Goal: Check status: Check status

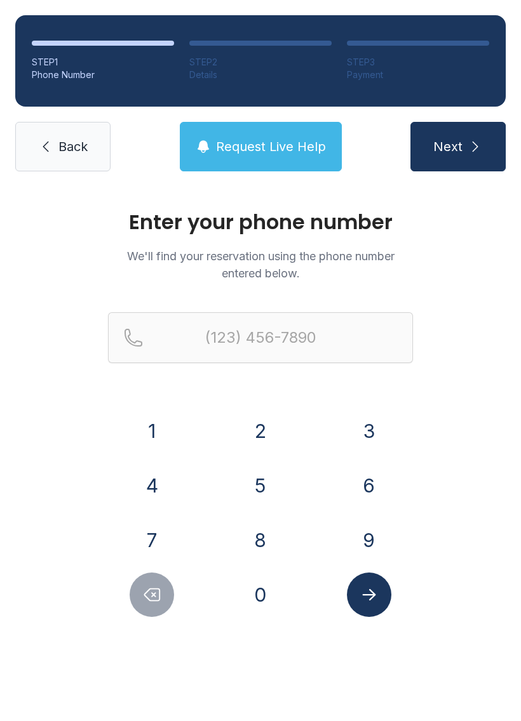
click at [260, 535] on button "8" at bounding box center [260, 540] width 44 height 44
click at [158, 419] on button "1" at bounding box center [151, 431] width 44 height 44
click at [371, 443] on button "3" at bounding box center [369, 431] width 44 height 44
click at [153, 543] on button "7" at bounding box center [151, 540] width 44 height 44
click at [255, 421] on button "2" at bounding box center [260, 431] width 44 height 44
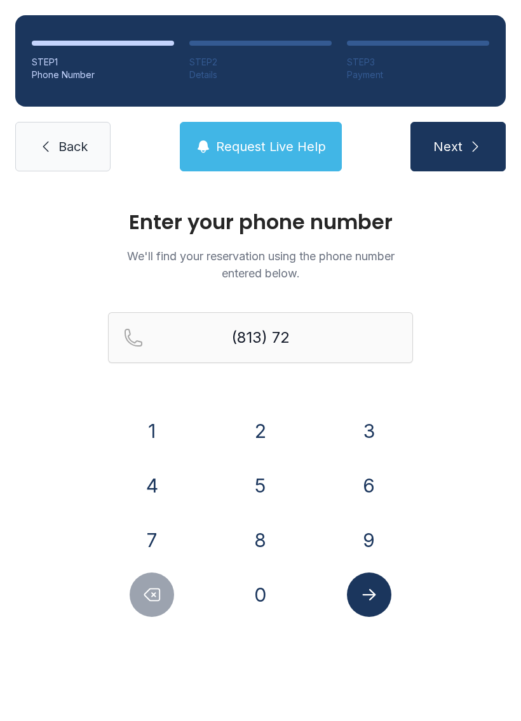
click at [356, 418] on button "3" at bounding box center [369, 431] width 44 height 44
click at [270, 594] on button "0" at bounding box center [260, 595] width 44 height 44
click at [368, 498] on button "6" at bounding box center [369, 485] width 44 height 44
click at [362, 479] on button "6" at bounding box center [369, 485] width 44 height 44
click at [260, 518] on button "8" at bounding box center [260, 540] width 44 height 44
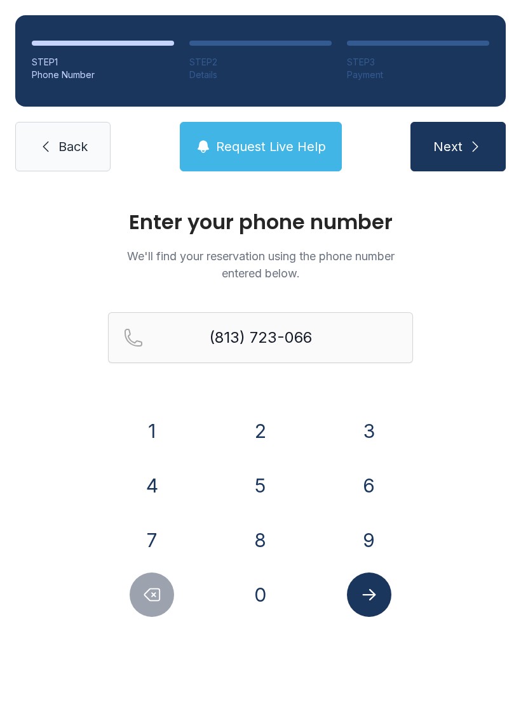
type input "[PHONE_NUMBER]"
click at [362, 597] on icon "Submit lookup form" at bounding box center [368, 594] width 19 height 19
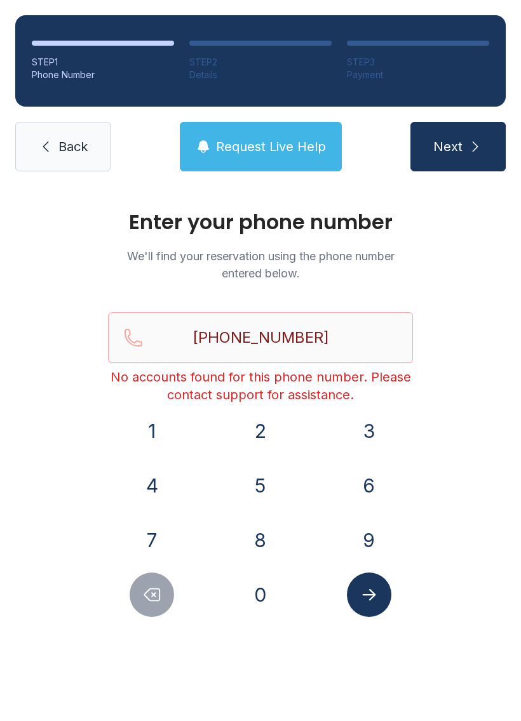
click at [76, 164] on link "Back" at bounding box center [62, 147] width 95 height 50
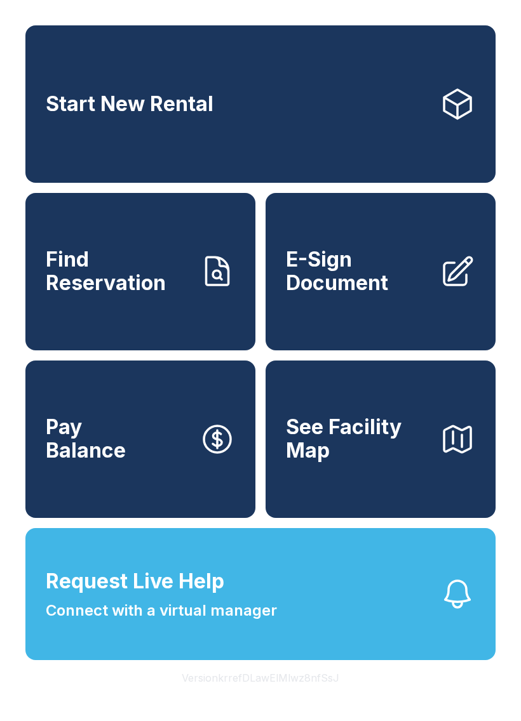
click at [112, 286] on span "Find Reservation" at bounding box center [117, 271] width 143 height 46
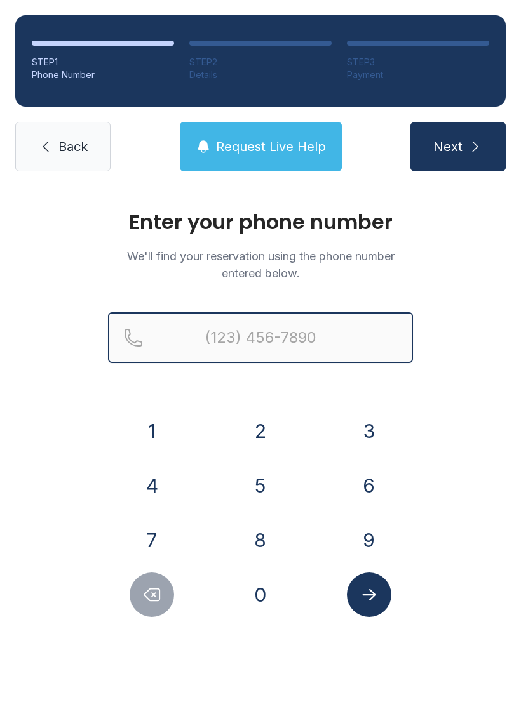
click at [239, 327] on input "Reservation phone number" at bounding box center [260, 337] width 305 height 51
type input "("
click at [457, 147] on button "Next" at bounding box center [457, 147] width 95 height 50
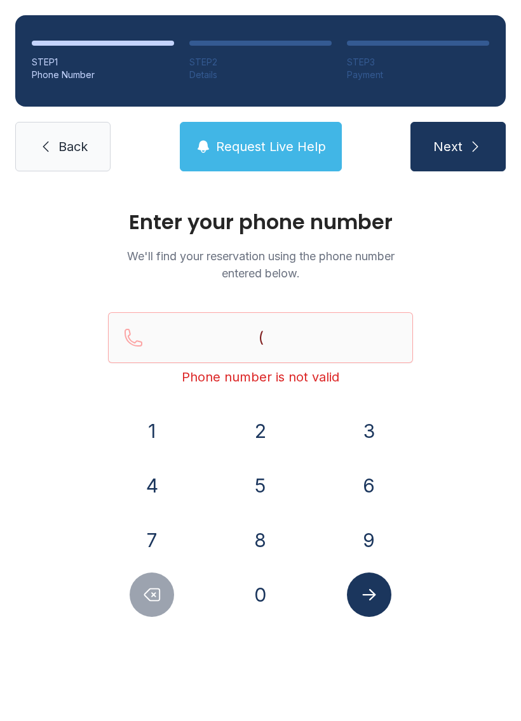
click at [60, 150] on span "Back" at bounding box center [72, 147] width 29 height 18
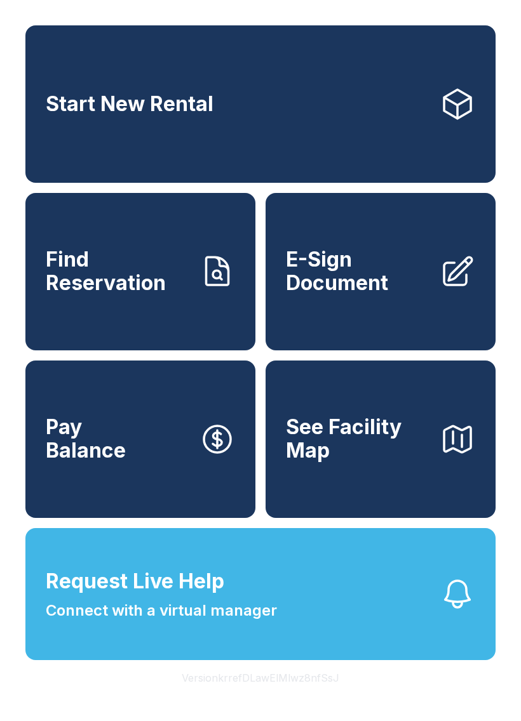
click at [146, 295] on span "Find Reservation" at bounding box center [117, 271] width 143 height 46
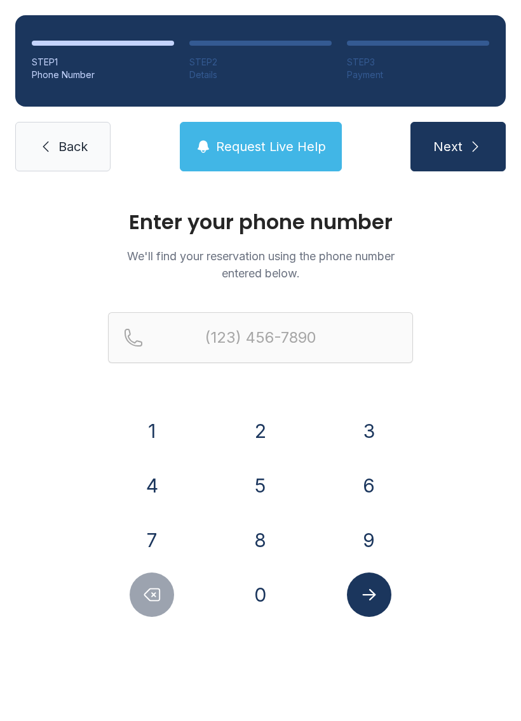
click at [262, 542] on button "8" at bounding box center [260, 540] width 44 height 44
click at [171, 430] on button "1" at bounding box center [151, 431] width 44 height 44
click at [373, 434] on button "3" at bounding box center [369, 431] width 44 height 44
click at [147, 598] on icon "Delete number" at bounding box center [152, 595] width 15 height 12
click at [147, 597] on icon "Delete number" at bounding box center [152, 595] width 15 height 12
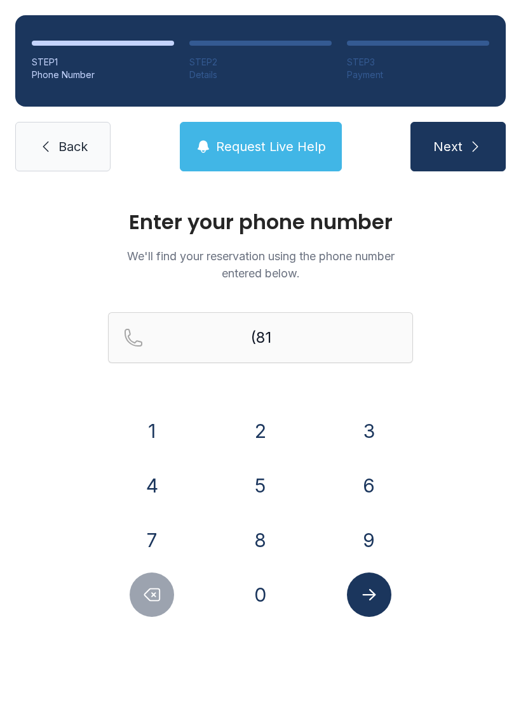
type input "(8"
click at [138, 592] on button "Delete number" at bounding box center [151, 595] width 44 height 44
click at [137, 592] on button "Delete number" at bounding box center [151, 595] width 44 height 44
click at [148, 606] on button "Delete number" at bounding box center [151, 595] width 44 height 44
